Goal: Use online tool/utility

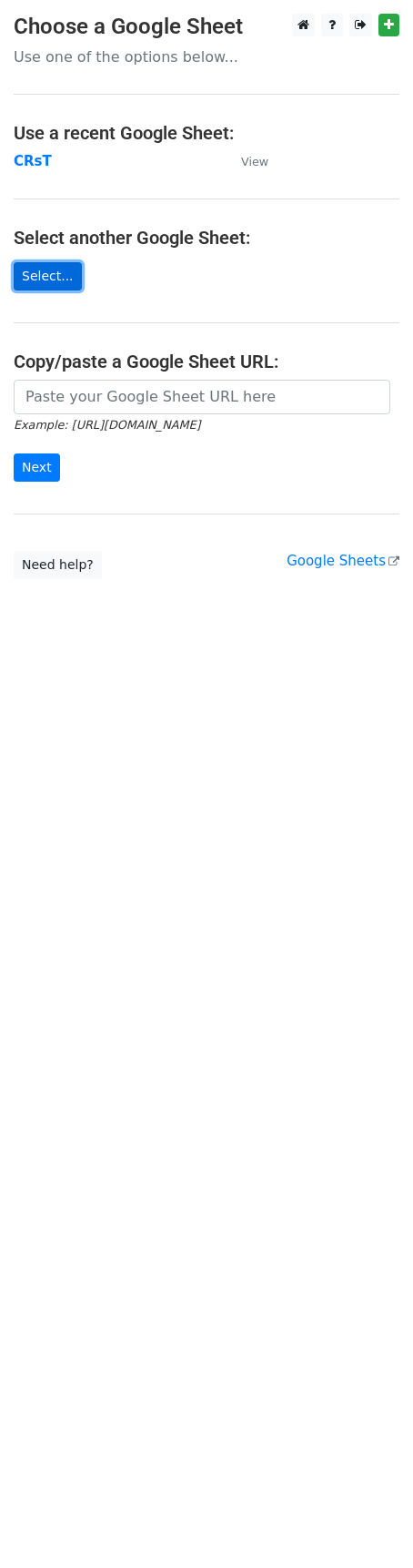
click at [45, 277] on link "Select..." at bounding box center [48, 276] width 68 height 29
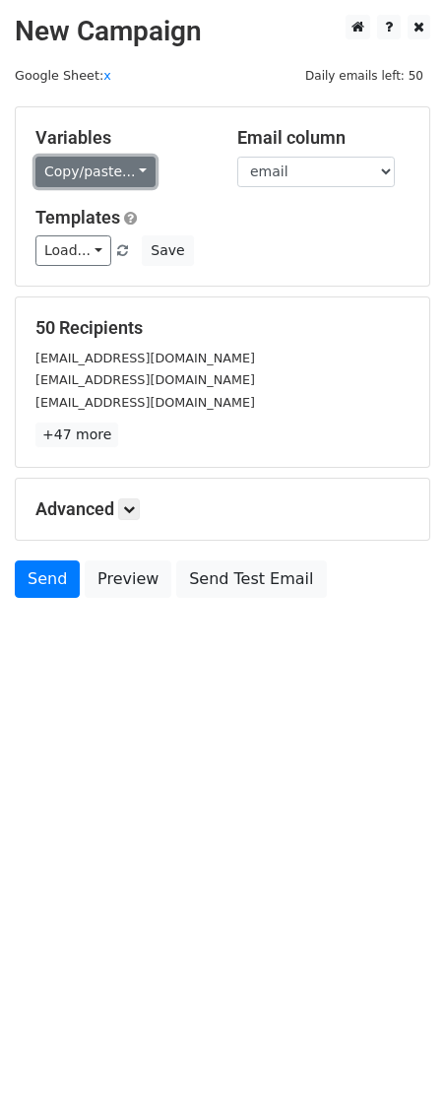
click at [139, 177] on link "Copy/paste..." at bounding box center [95, 172] width 120 height 31
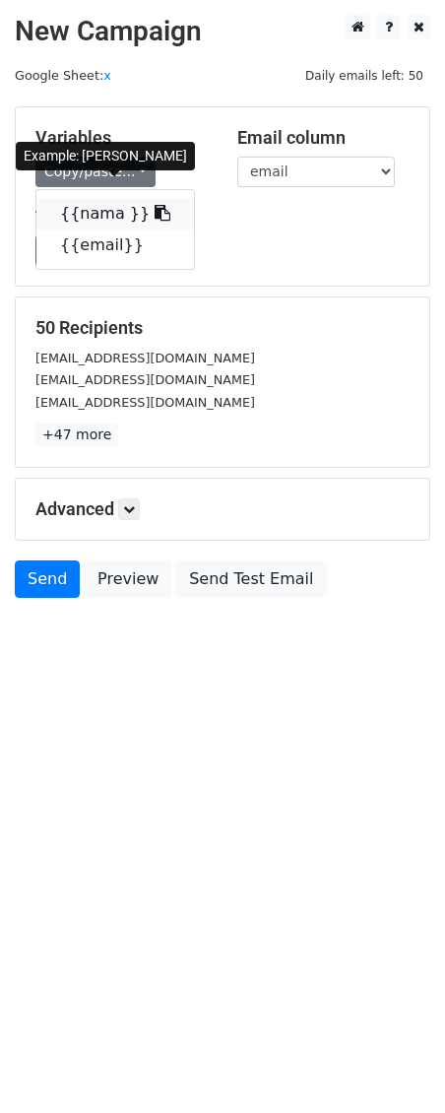
click at [155, 212] on icon at bounding box center [163, 213] width 16 height 16
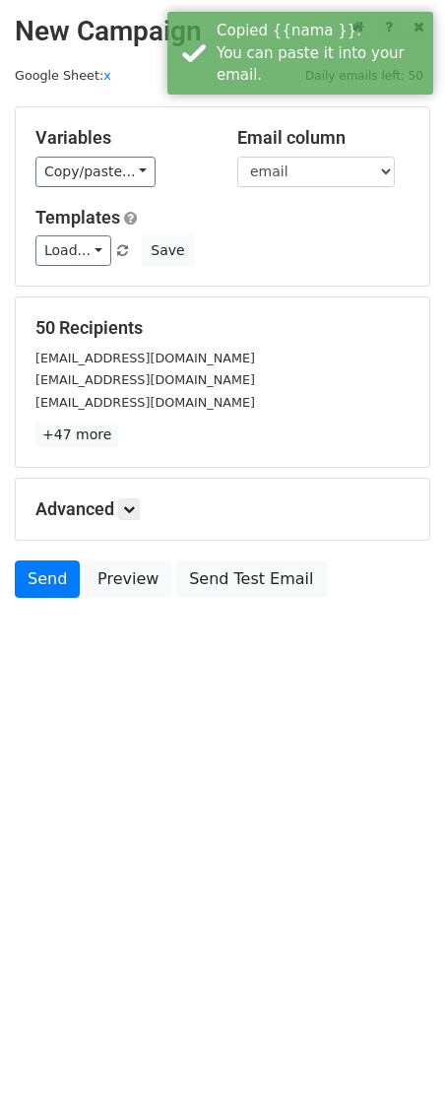
click at [134, 216] on span at bounding box center [130, 218] width 13 height 15
